Goal: Check status: Check status

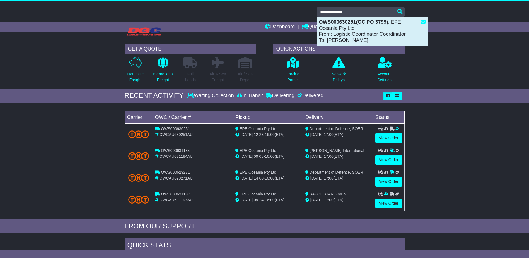
click at [359, 34] on div "OWS000630251(OC PO 3799) : EPE Oceania Pty Ltd From: Logistic Coordinator Coord…" at bounding box center [372, 31] width 111 height 28
type input "**********"
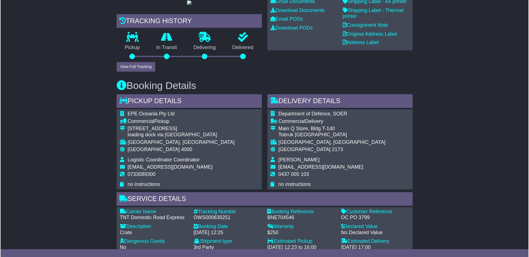
scroll to position [245, 0]
